Goal: Check status: Verify the current state of an ongoing process or item

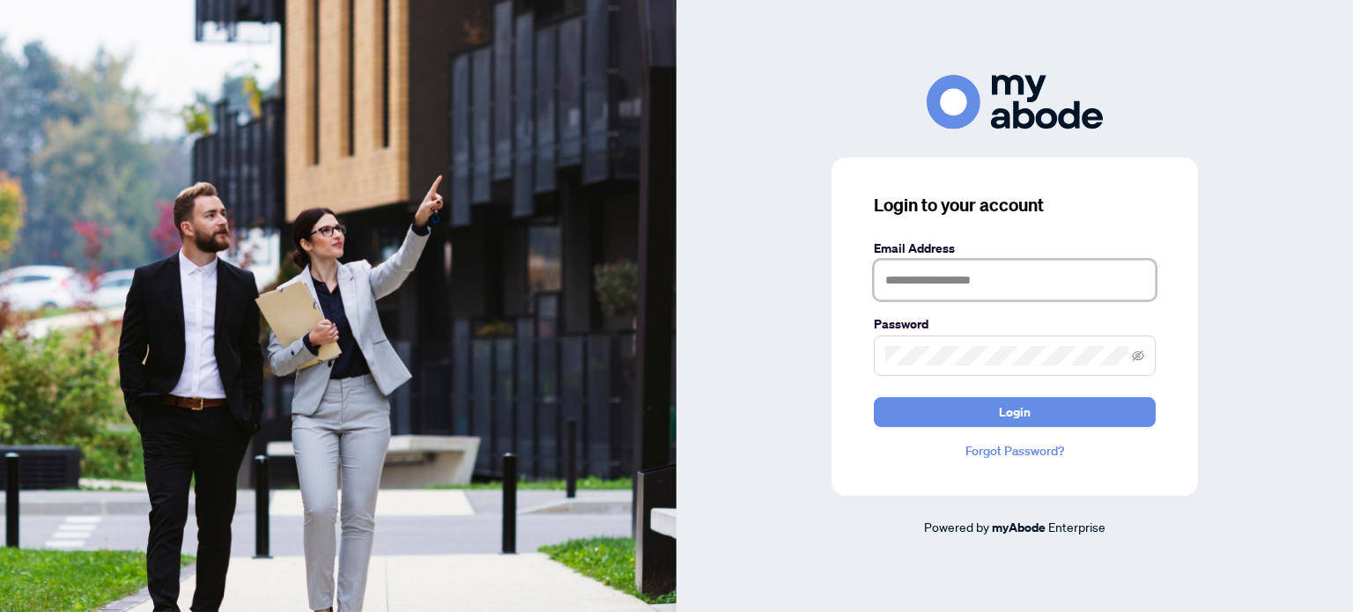
click at [1102, 277] on input "text" at bounding box center [1015, 280] width 282 height 41
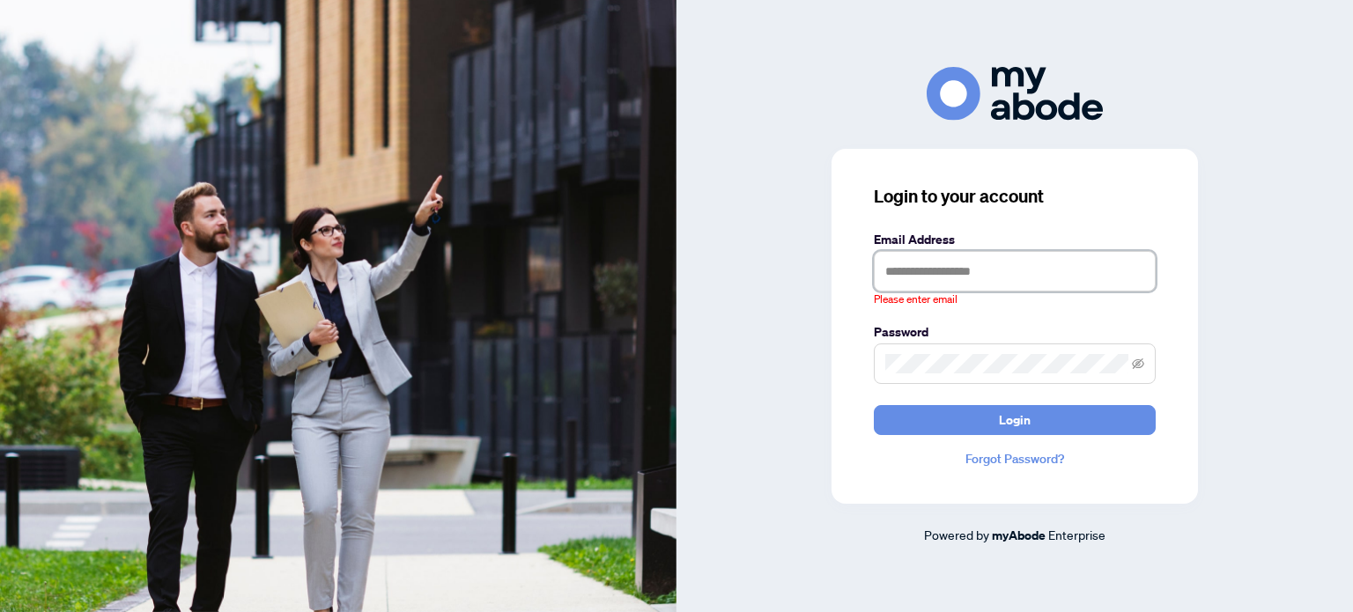
type input "**********"
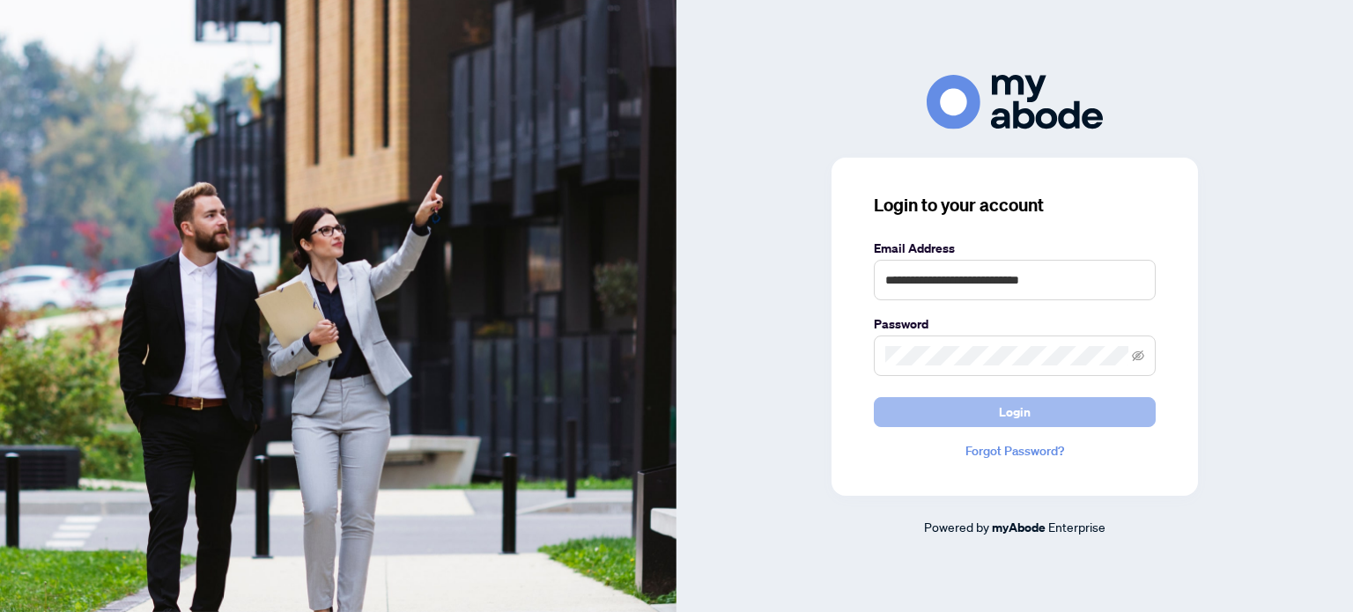
click at [1017, 408] on span "Login" at bounding box center [1015, 412] width 32 height 28
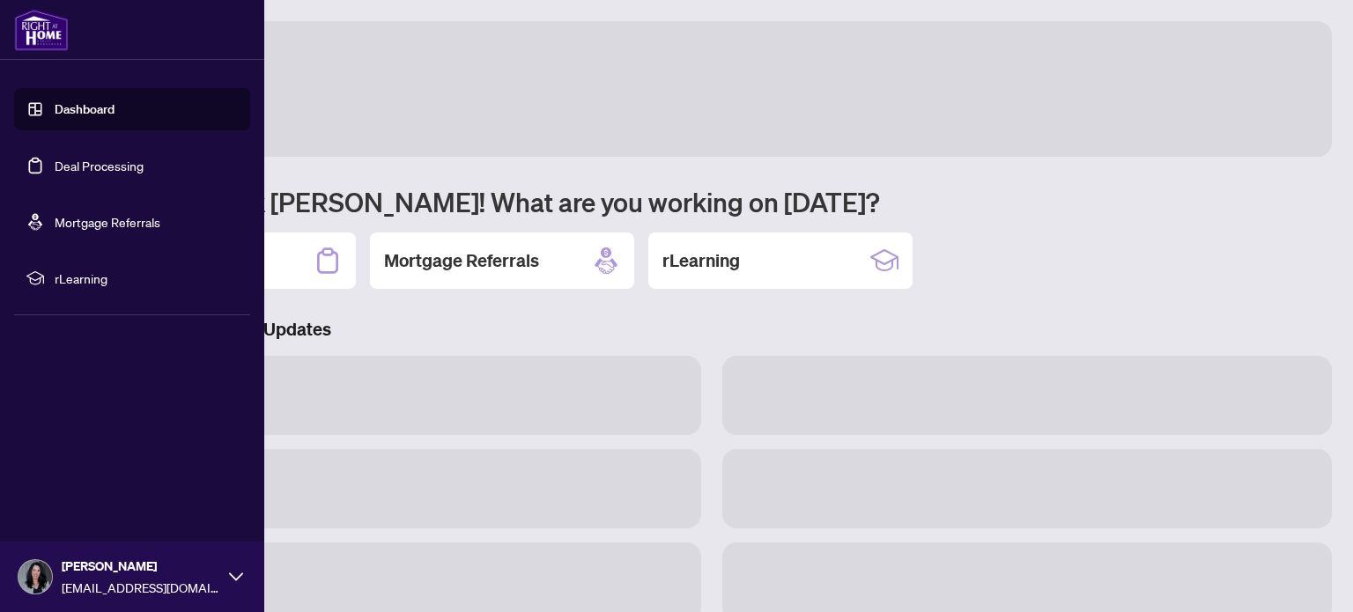
click at [55, 172] on link "Deal Processing" at bounding box center [99, 166] width 89 height 16
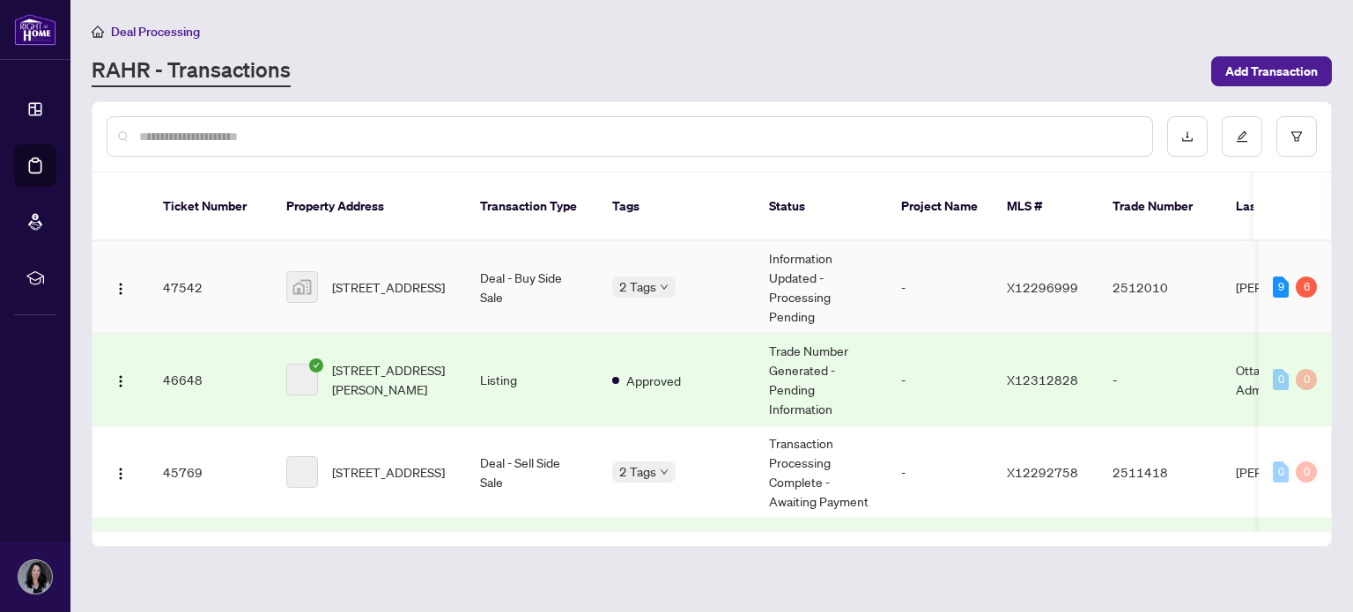
click at [824, 297] on td "Information Updated - Processing Pending" at bounding box center [821, 287] width 132 height 92
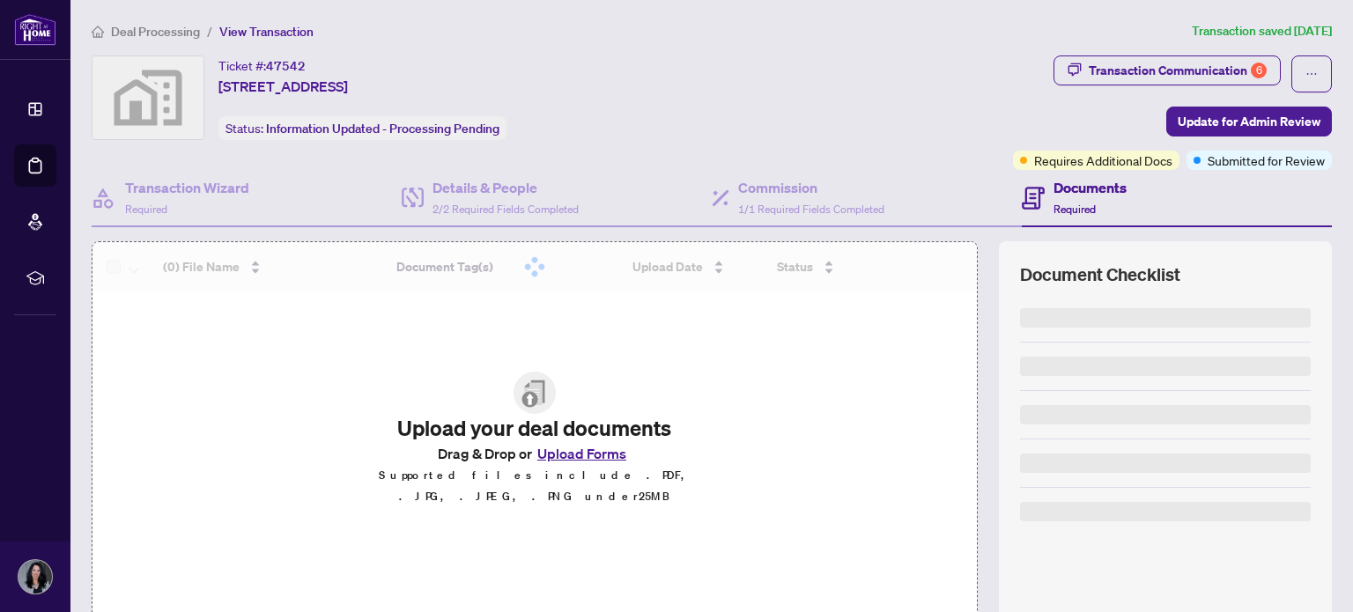
click at [955, 26] on ol "Deal Processing / View Transaction" at bounding box center [638, 31] width 1093 height 20
